Goal: Task Accomplishment & Management: Complete application form

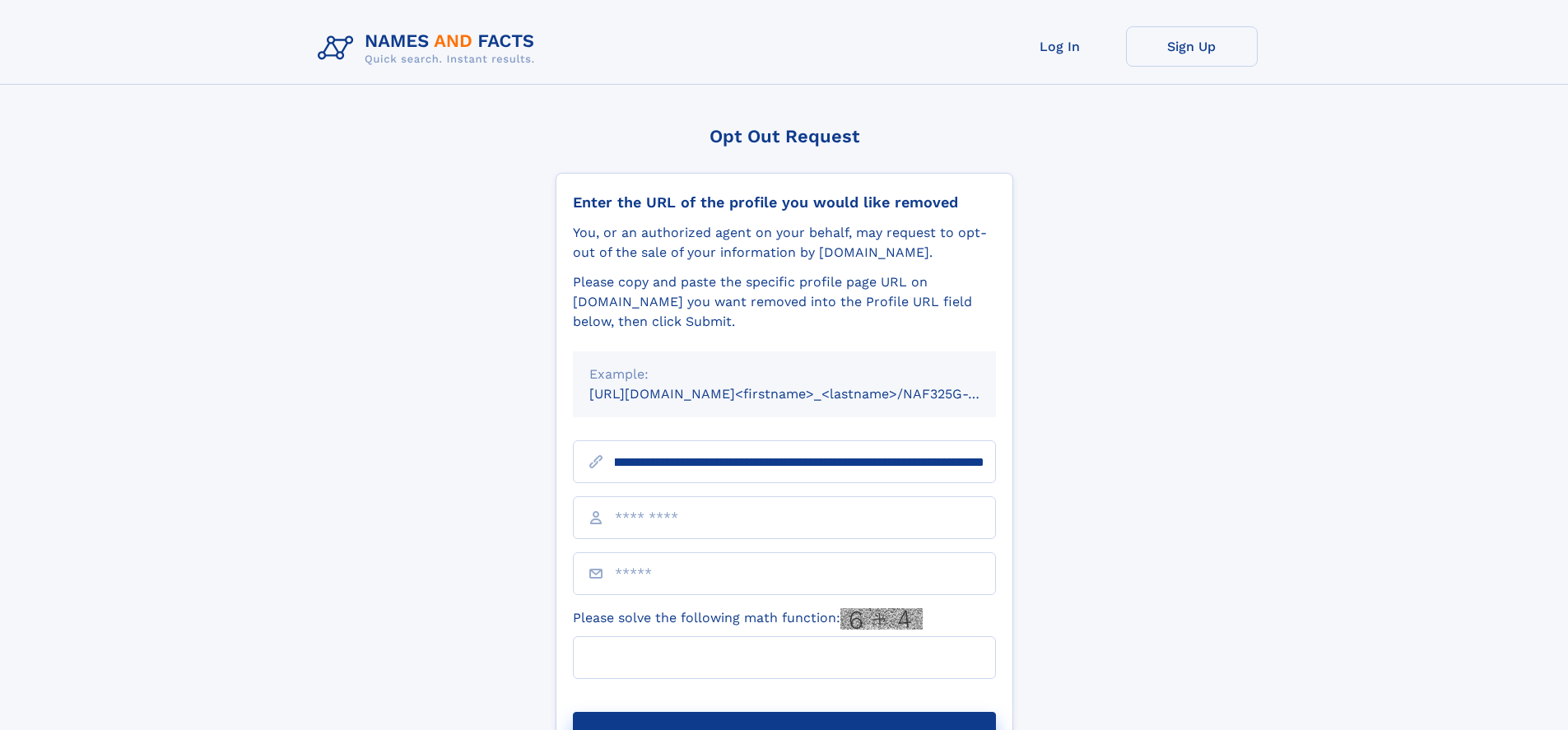
scroll to position [0, 192]
type input "**********"
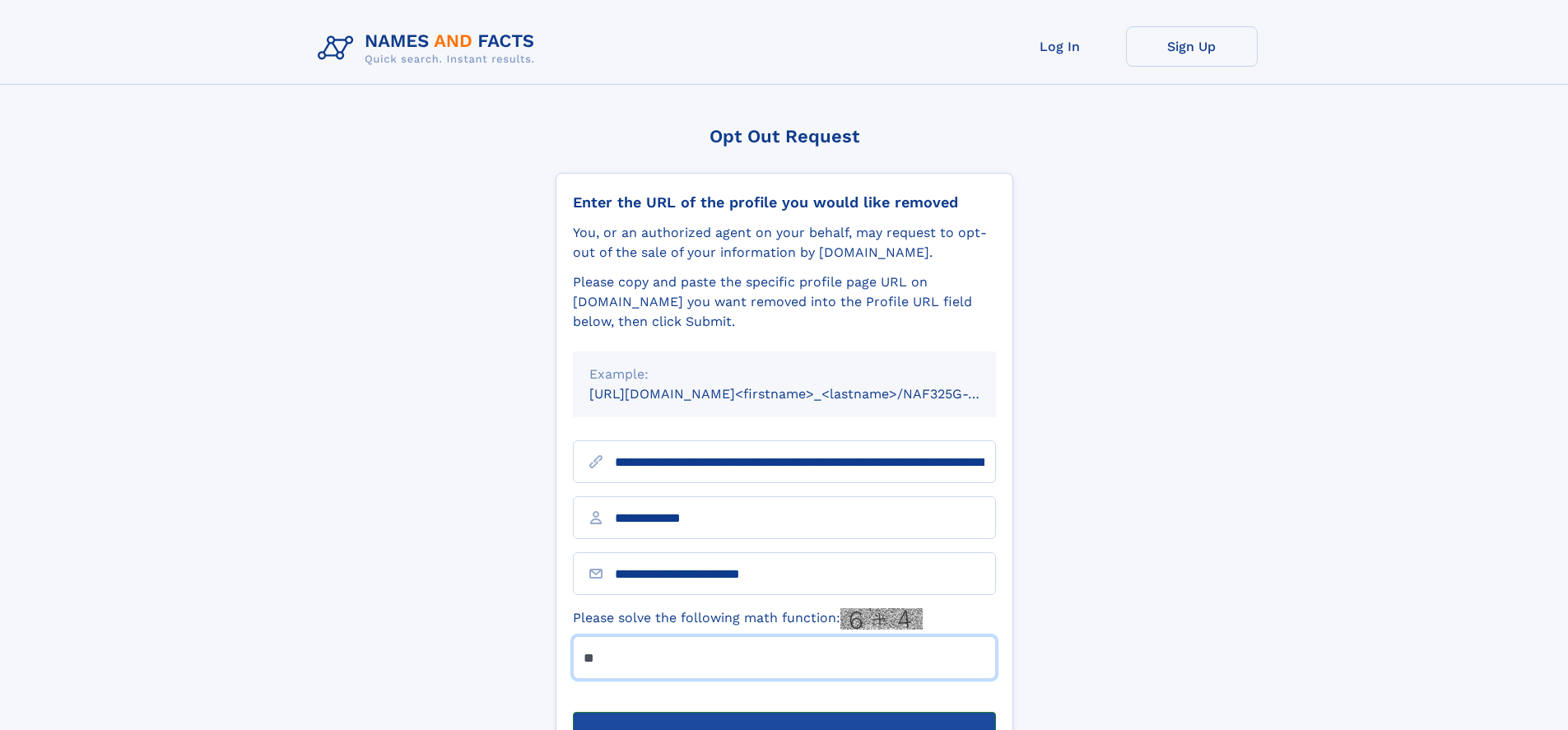
type input "**"
click at [784, 712] on button "Submit Opt Out Request" at bounding box center [785, 738] width 423 height 52
